Goal: Entertainment & Leisure: Consume media (video, audio)

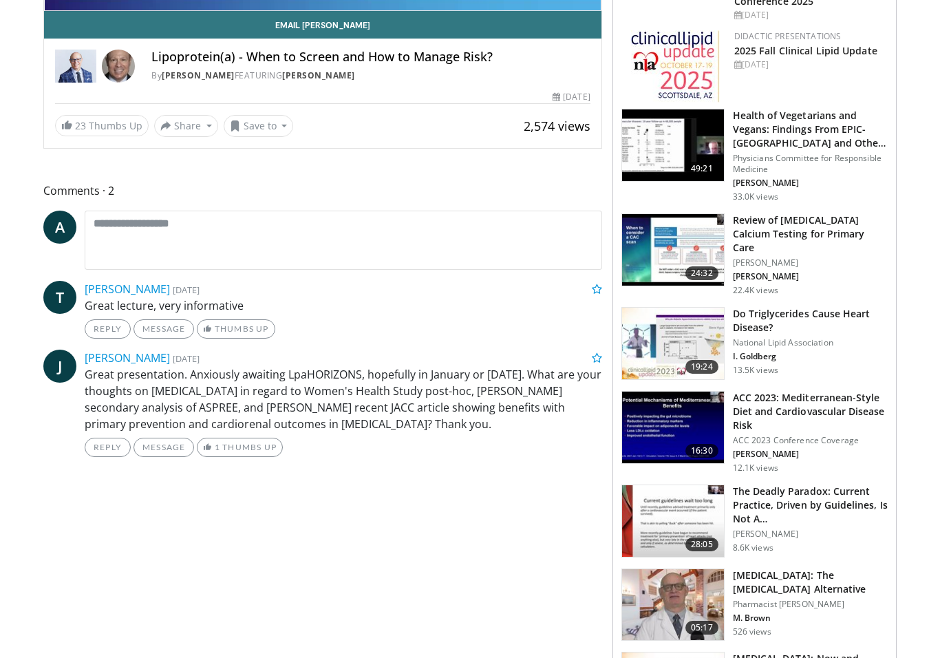
scroll to position [455, 0]
